Goal: Task Accomplishment & Management: Manage account settings

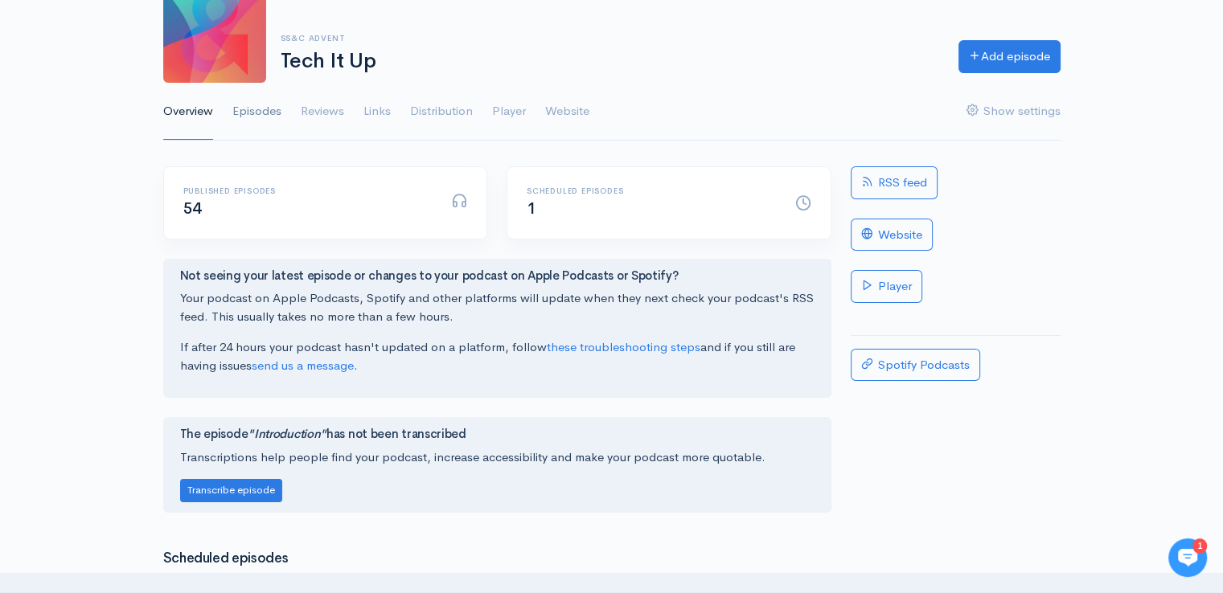
click at [236, 107] on link "Episodes" at bounding box center [256, 112] width 49 height 58
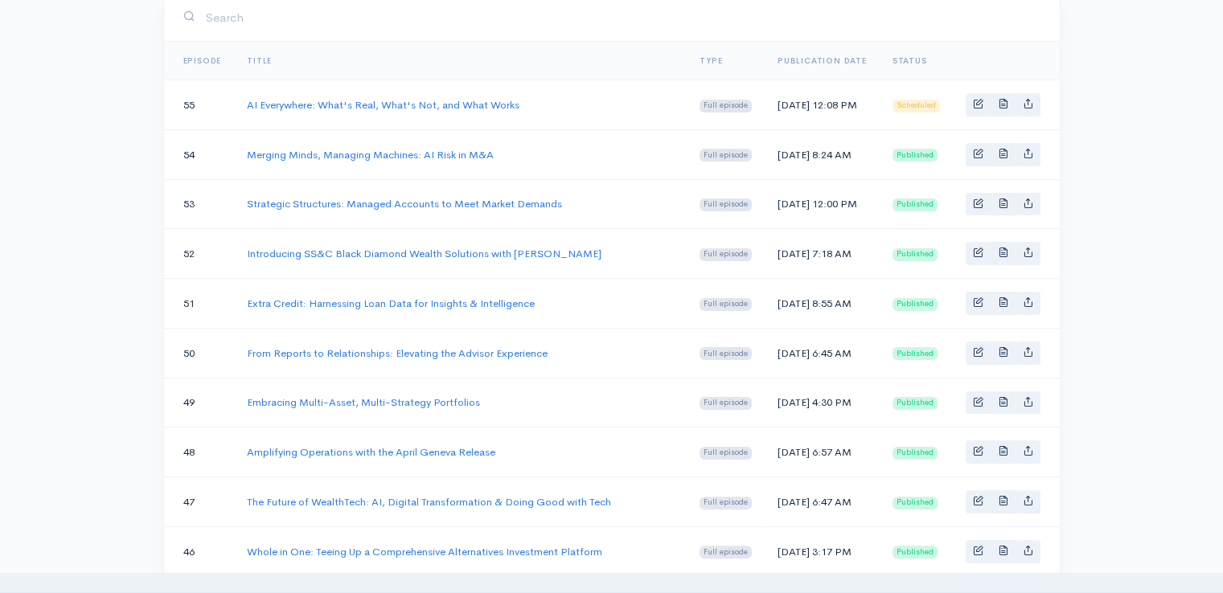
scroll to position [161, 0]
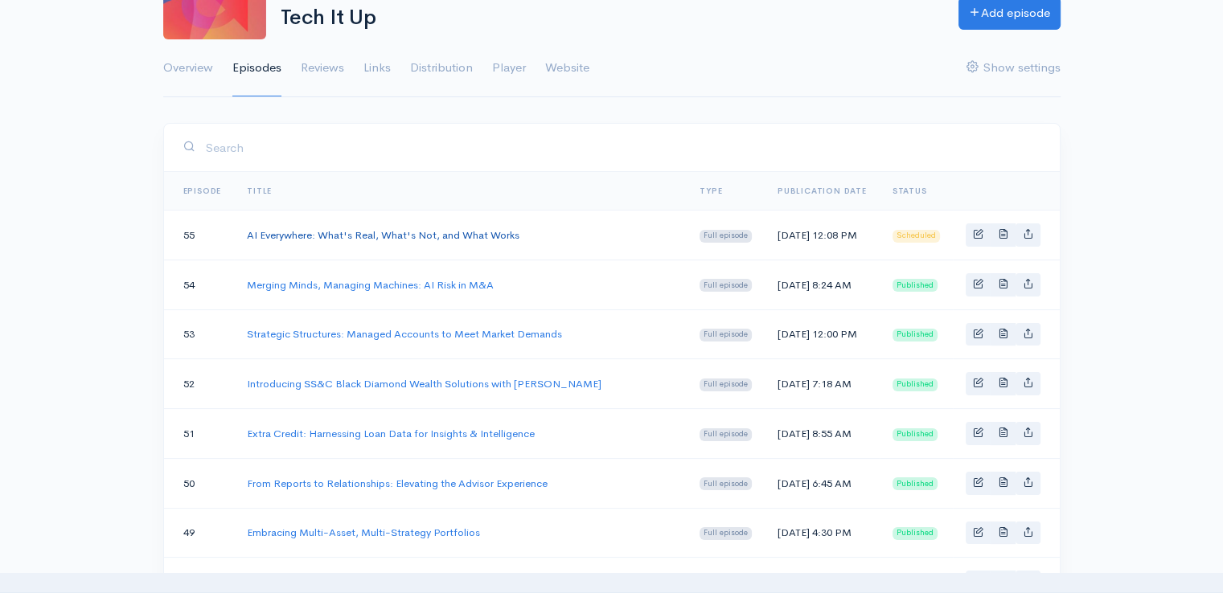
click at [451, 236] on link "AI Everywhere: What's Real, What's Not, and What Works" at bounding box center [383, 235] width 273 height 14
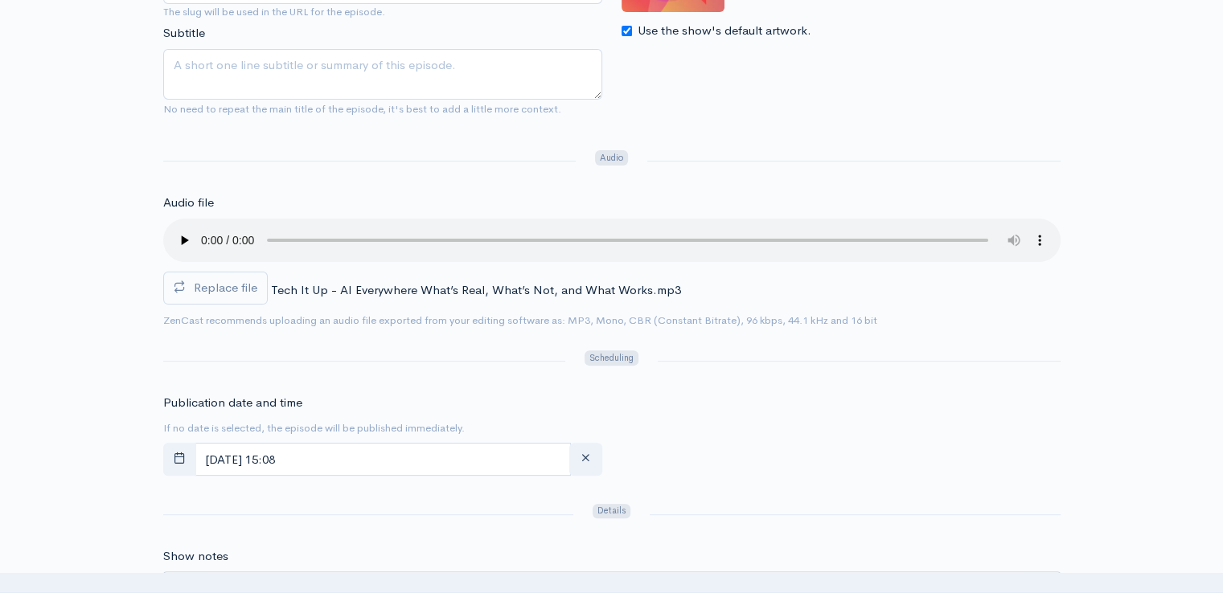
scroll to position [482, 0]
